Goal: Task Accomplishment & Management: Complete application form

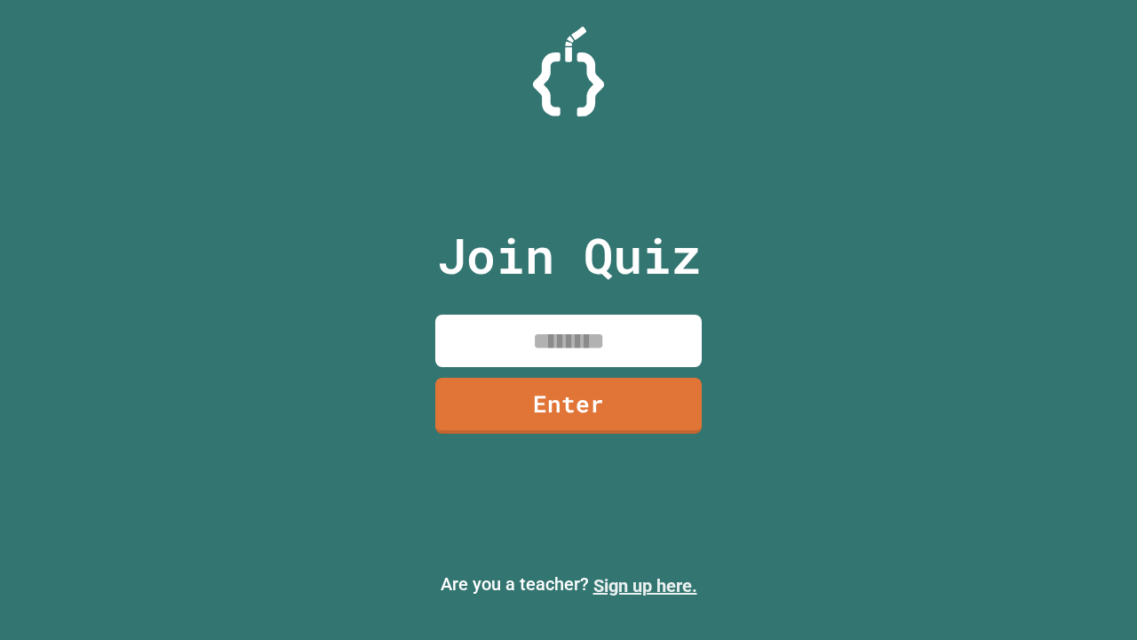
click at [645, 585] on link "Sign up here." at bounding box center [645, 585] width 104 height 21
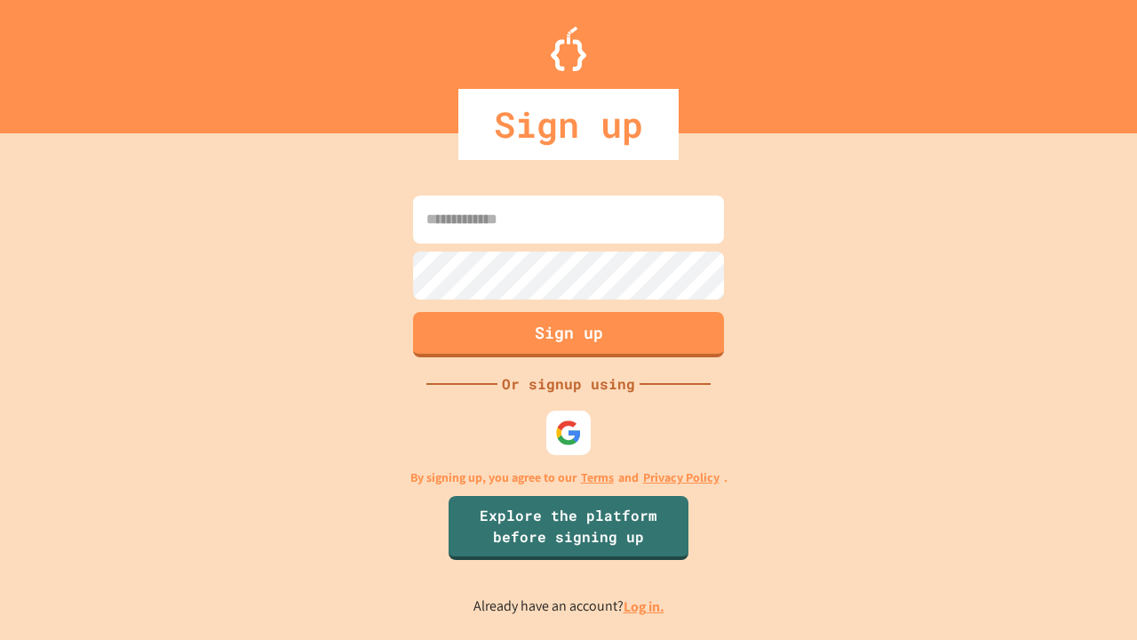
click at [645, 606] on link "Log in." at bounding box center [644, 606] width 41 height 19
